Goal: Check status

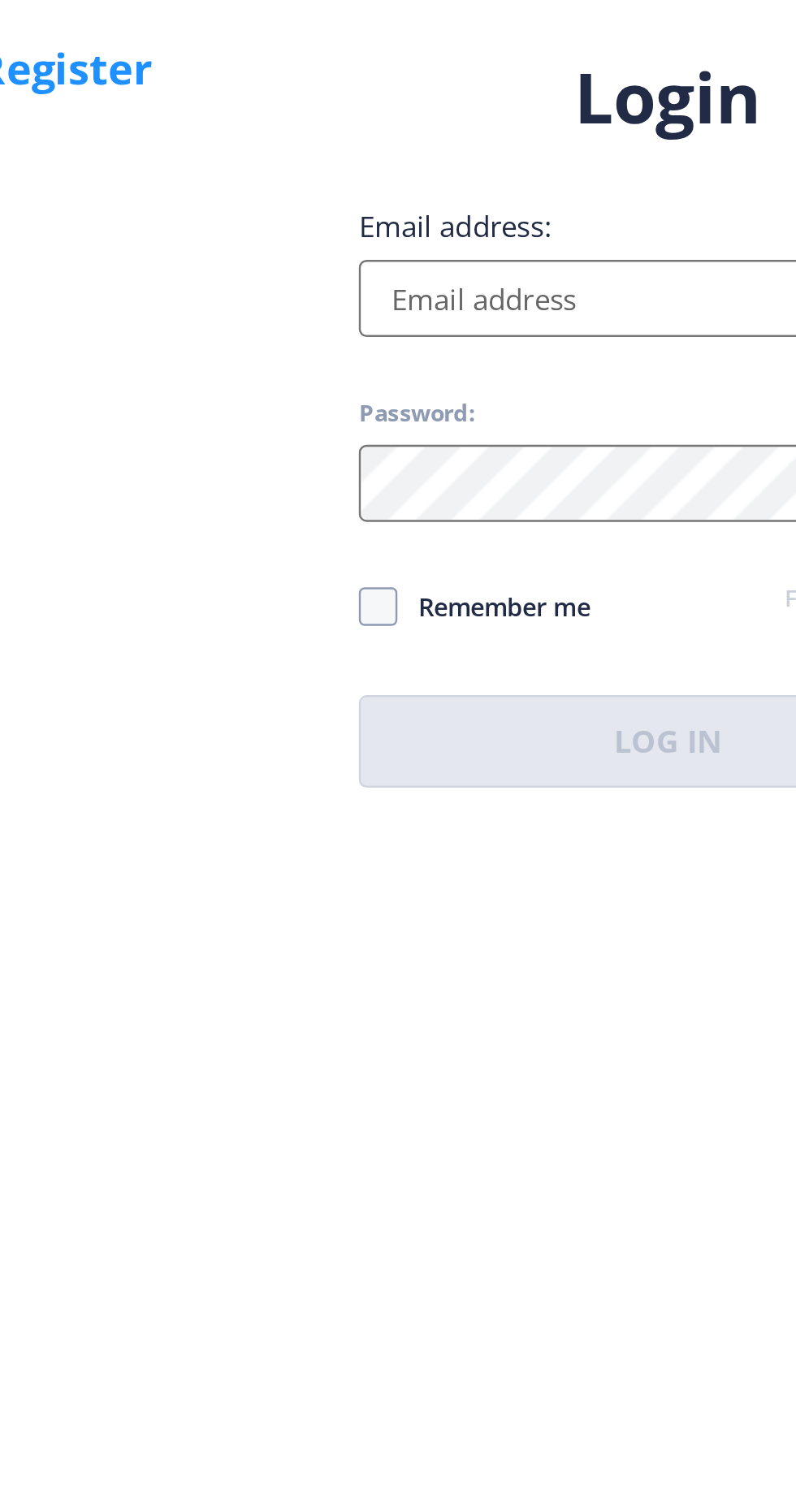
scroll to position [8, 0]
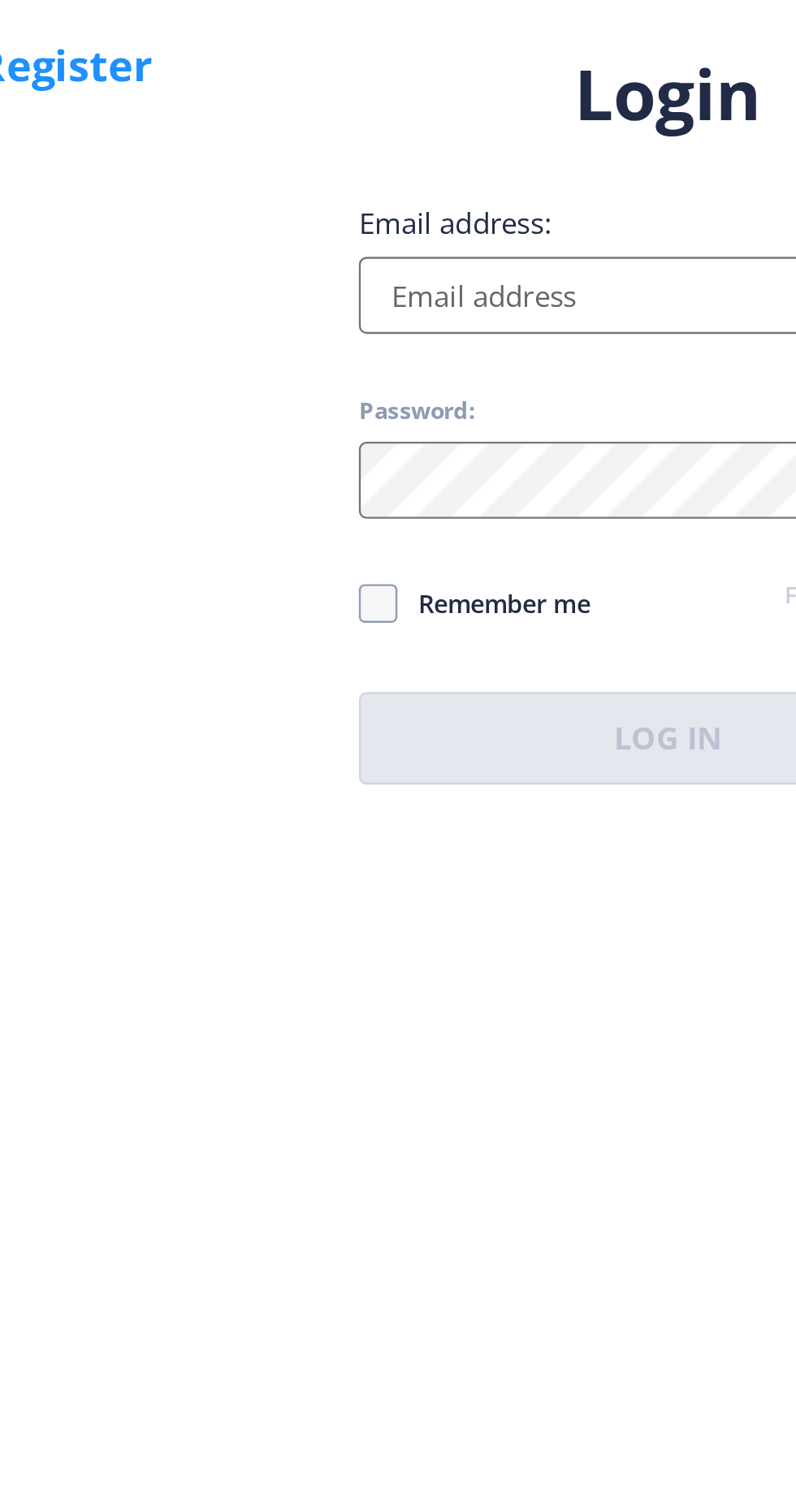
click at [552, 708] on input "Email address:" at bounding box center [577, 691] width 261 height 33
type input "[EMAIL_ADDRESS][DOMAIN_NAME]"
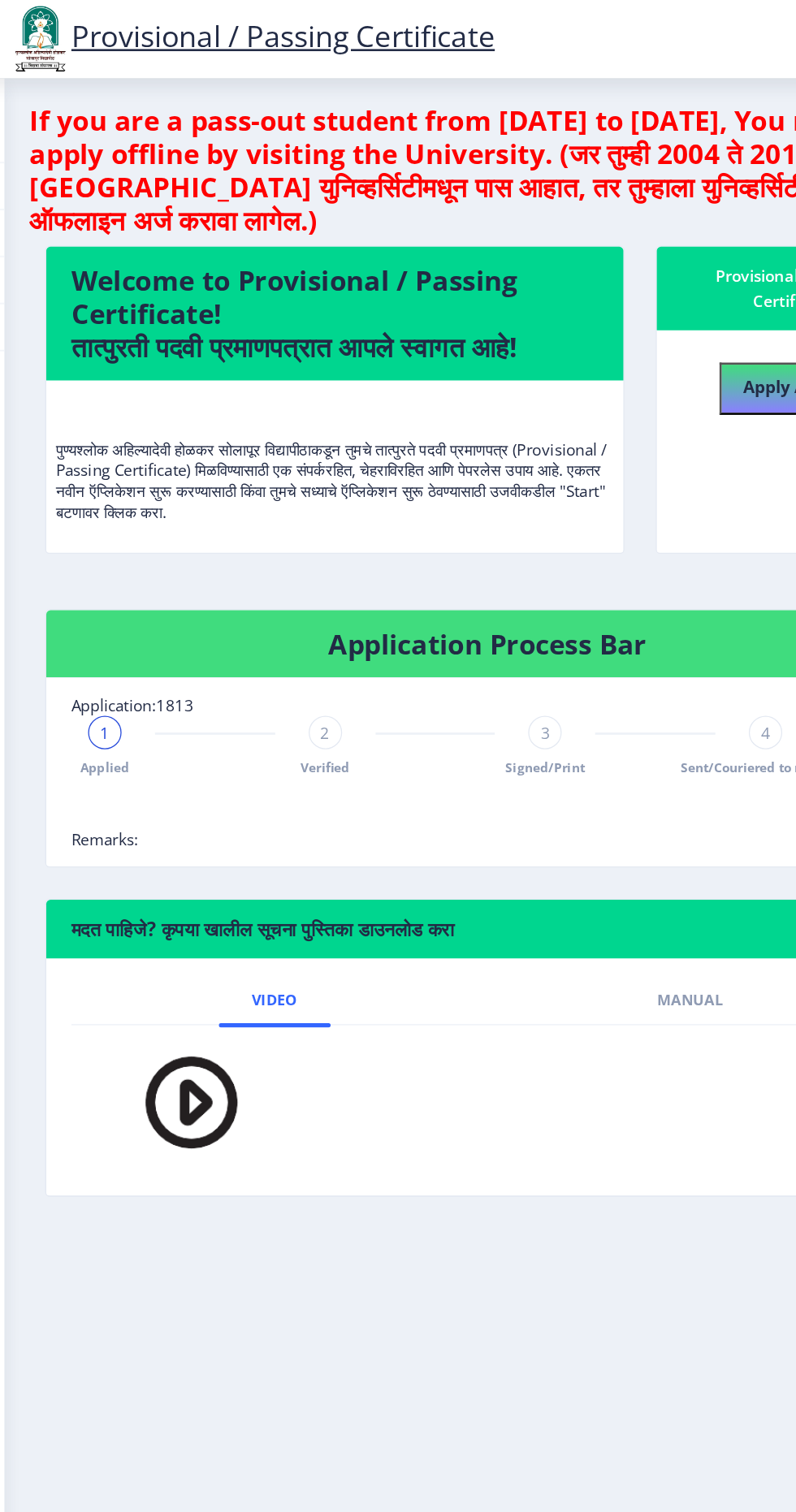
scroll to position [8, 0]
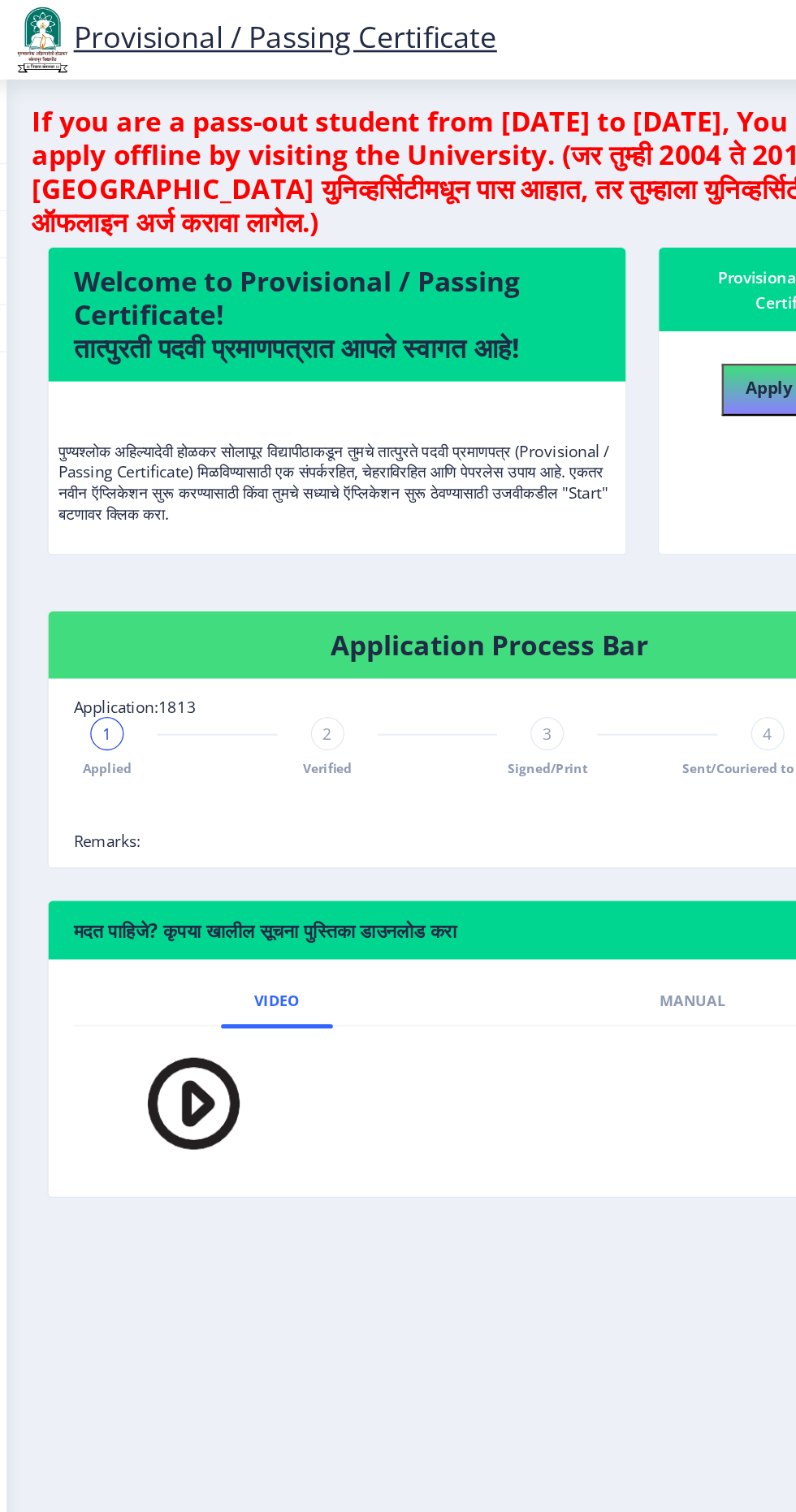
click at [303, 567] on div "2" at bounding box center [294, 570] width 26 height 26
click at [294, 562] on span "2" at bounding box center [294, 569] width 7 height 16
click at [476, 558] on div "3" at bounding box center [465, 570] width 26 height 26
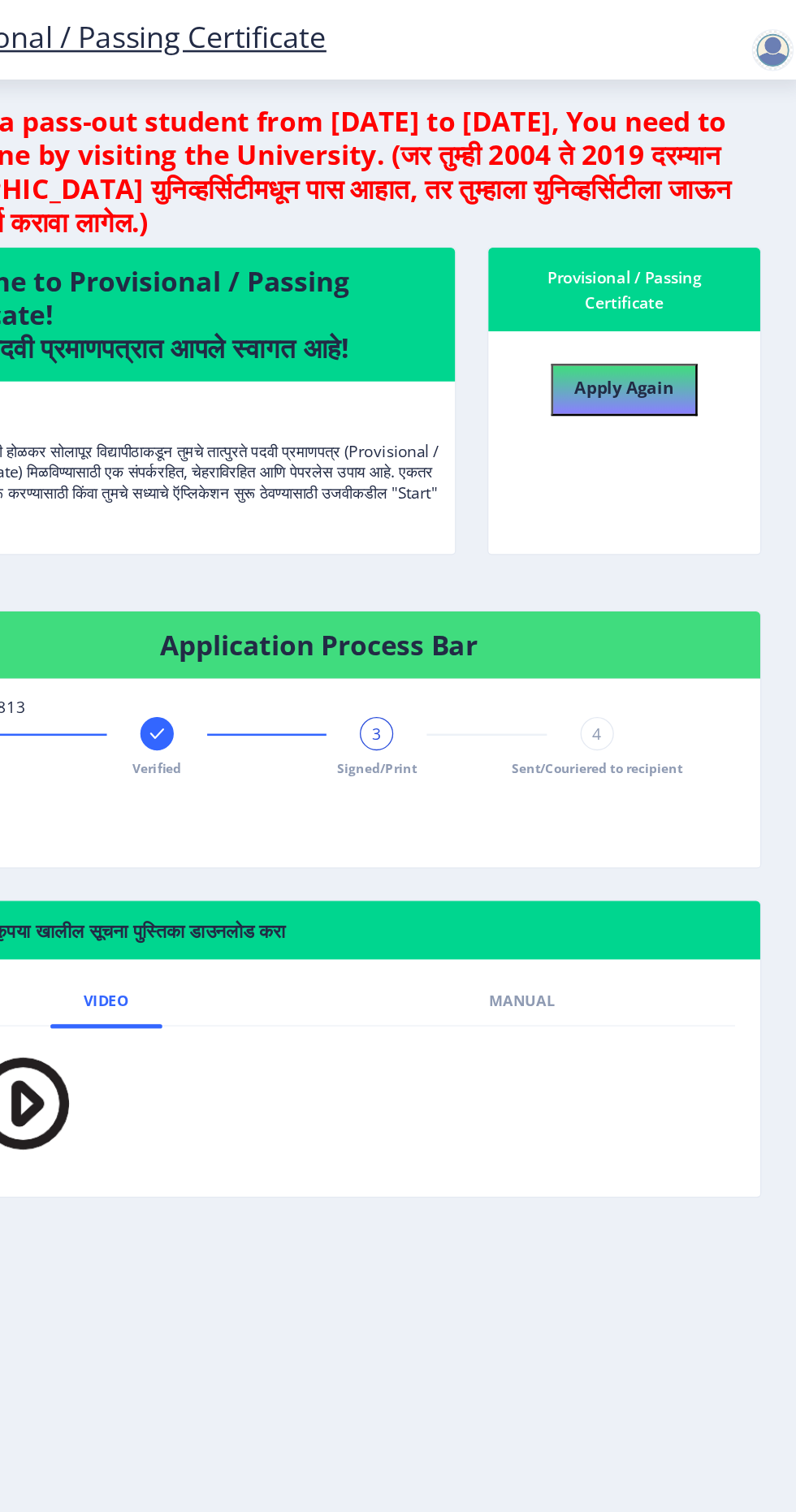
click at [647, 559] on div "4" at bounding box center [636, 570] width 26 height 26
click at [643, 571] on div "4 Sent/Couriered to recipient" at bounding box center [636, 580] width 26 height 47
click at [643, 572] on div "4 Sent/Couriered to recipient" at bounding box center [636, 580] width 26 height 47
